Goal: Information Seeking & Learning: Check status

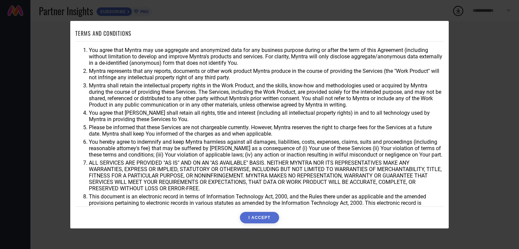
click at [262, 219] on button "I ACCEPT" at bounding box center [259, 217] width 39 height 11
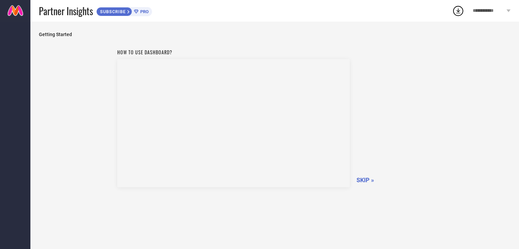
click at [362, 181] on span "SKIP »" at bounding box center [366, 180] width 18 height 7
